Goal: Information Seeking & Learning: Compare options

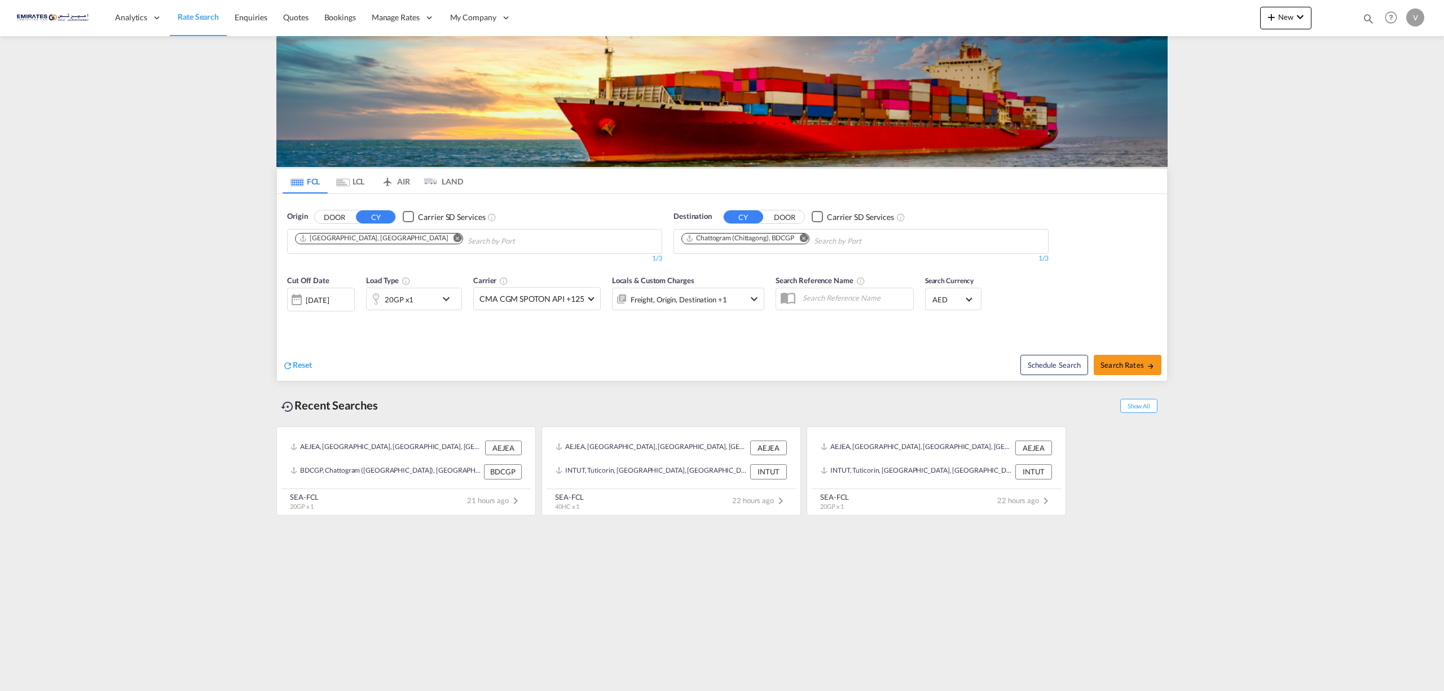
click at [806, 235] on md-icon "Remove" at bounding box center [803, 237] width 8 height 8
type input "walvis"
click at [684, 259] on div "Walvis Bay [GEOGRAPHIC_DATA] NAWVB" at bounding box center [769, 268] width 214 height 34
click at [447, 299] on md-icon "icon-chevron-down" at bounding box center [448, 299] width 19 height 14
click at [343, 346] on span "Choose: \a20GP" at bounding box center [342, 348] width 6 height 6
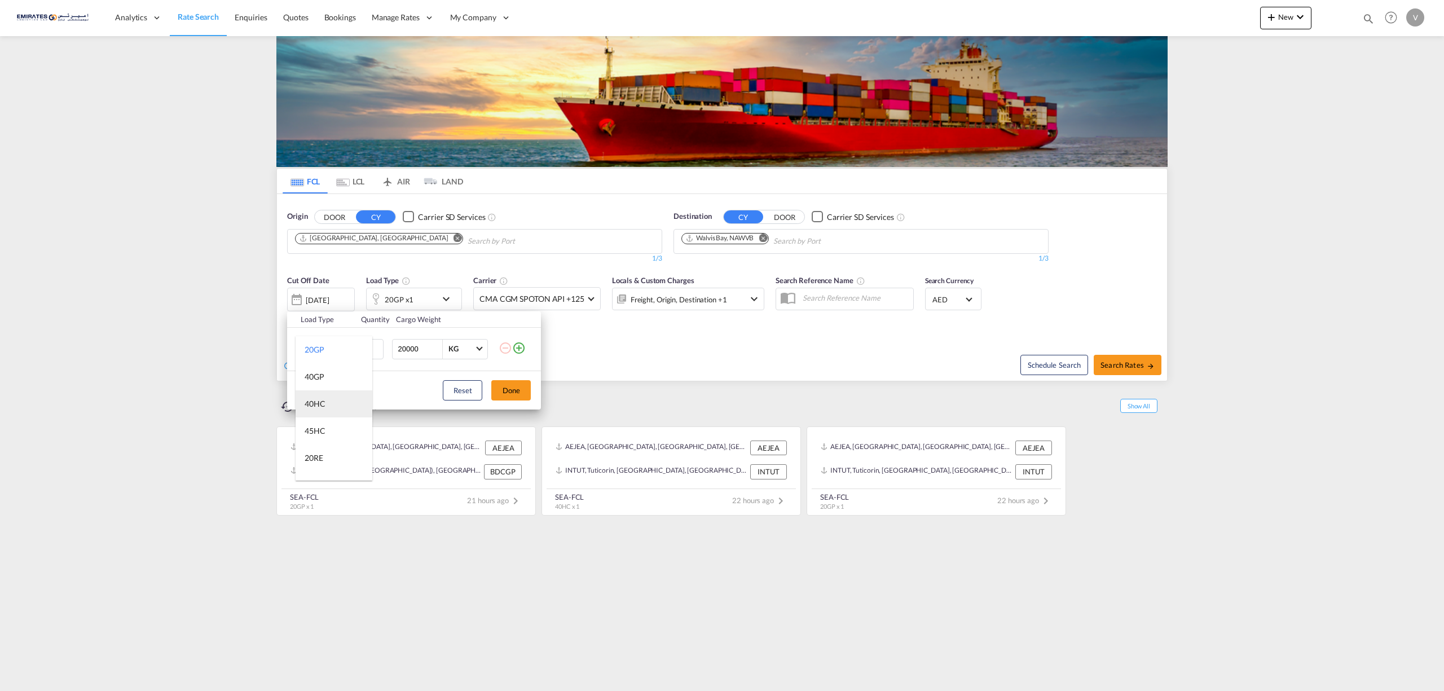
click at [323, 399] on div "40HC" at bounding box center [315, 403] width 21 height 11
click at [511, 384] on button "Done" at bounding box center [510, 390] width 39 height 20
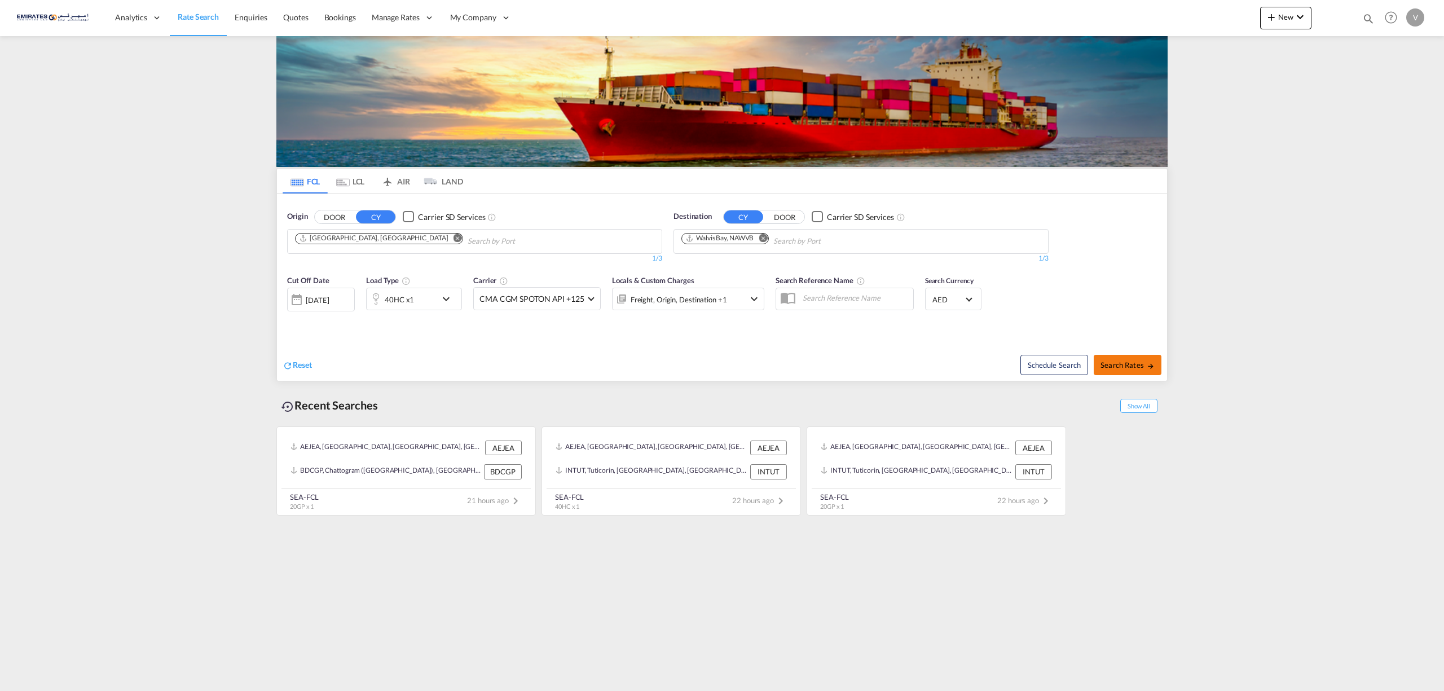
click at [1120, 374] on button "Search Rates" at bounding box center [1127, 365] width 68 height 20
type input "AEJEA to NAWVB / [DATE]"
